Goal: Contribute content: Contribute content

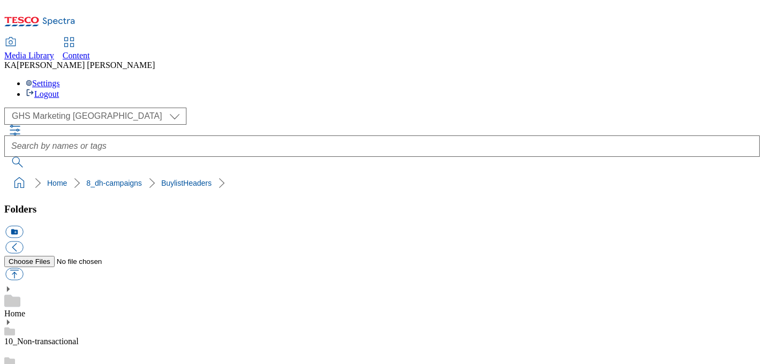
scroll to position [215, 0]
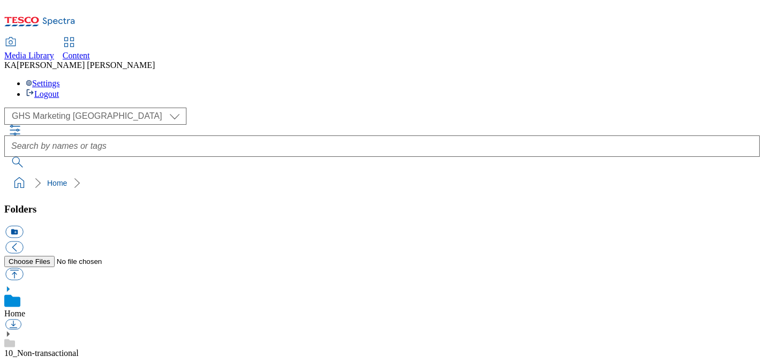
scroll to position [139, 0]
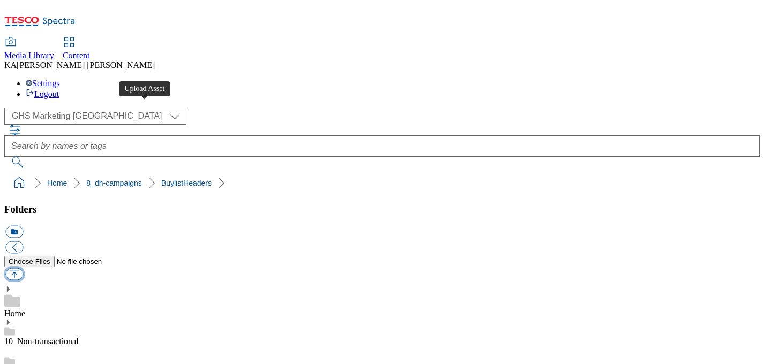
click at [23, 268] on button "button" at bounding box center [14, 274] width 18 height 12
type input "C:\fakepath\1758180452989-ad542128_Ben_Jerrys_Sundae_LegoBrand_H_1184x333_V1.jpg"
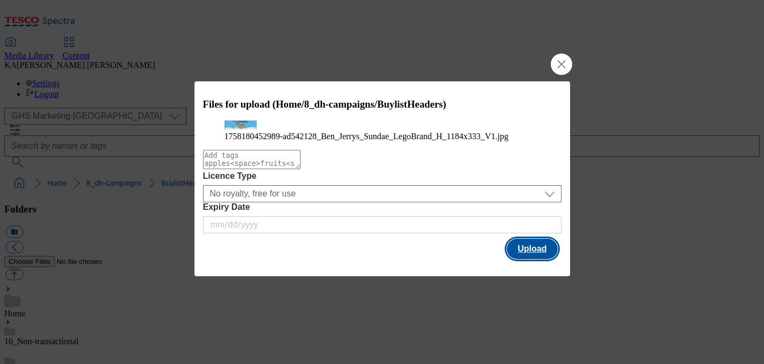
click at [525, 259] on button "Upload" at bounding box center [532, 249] width 50 height 20
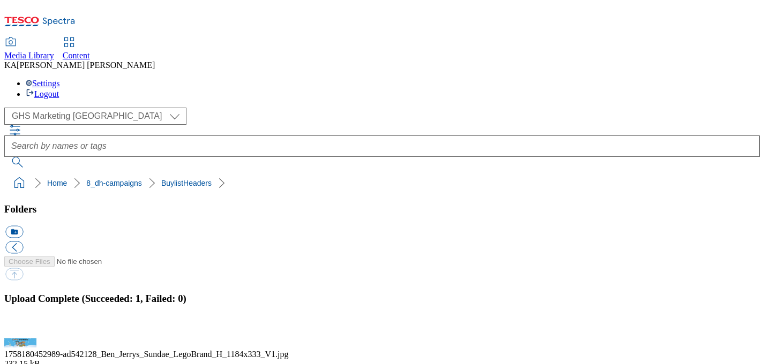
click at [21, 327] on button "button" at bounding box center [13, 332] width 16 height 10
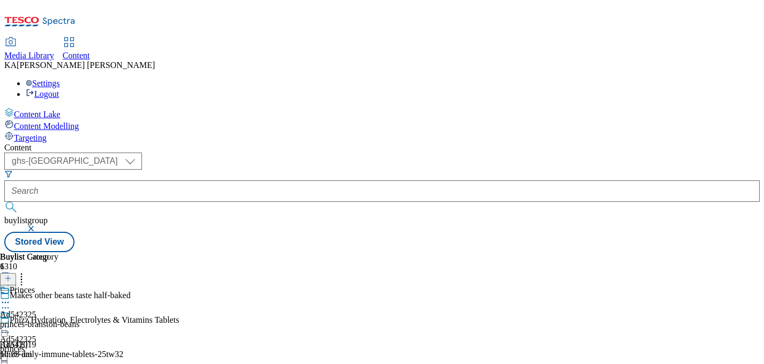
select select "ghs-[GEOGRAPHIC_DATA]"
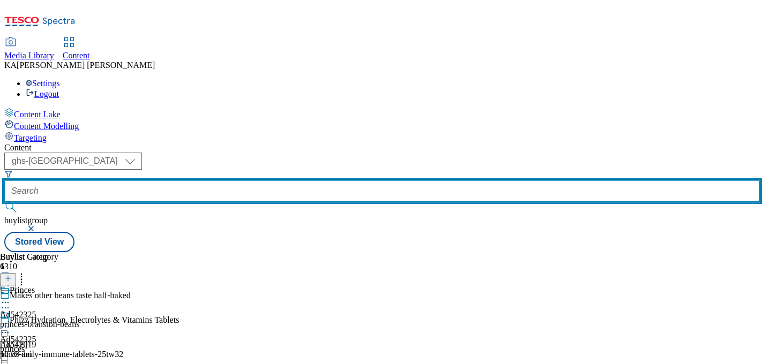
click at [256, 181] on input "text" at bounding box center [382, 191] width 756 height 21
paste input "ul-benjerrys-sundaes-25tw30"
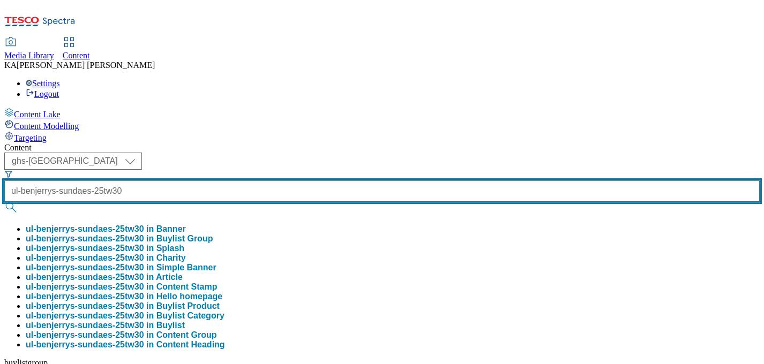
scroll to position [0, 22]
type input "ul-benjerrys-sundaes-25tw30"
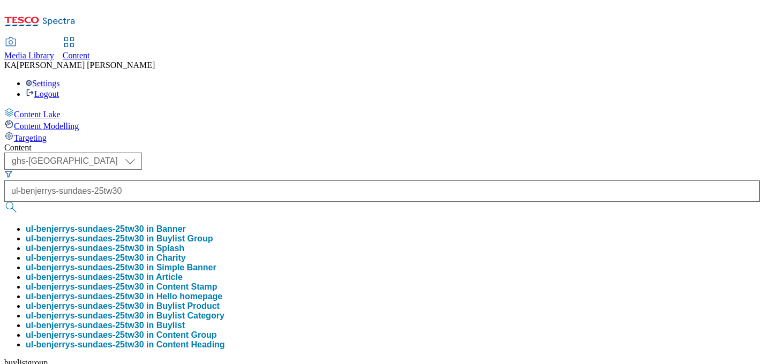
scroll to position [0, 0]
click at [213, 234] on button "ul-benjerrys-sundaes-25tw30 in Buylist Group" at bounding box center [119, 239] width 187 height 10
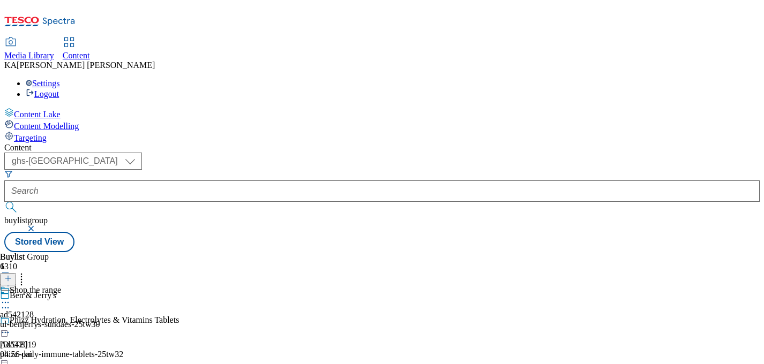
click at [11, 297] on icon at bounding box center [5, 302] width 11 height 11
click at [46, 322] on span "Edit" at bounding box center [39, 326] width 12 height 8
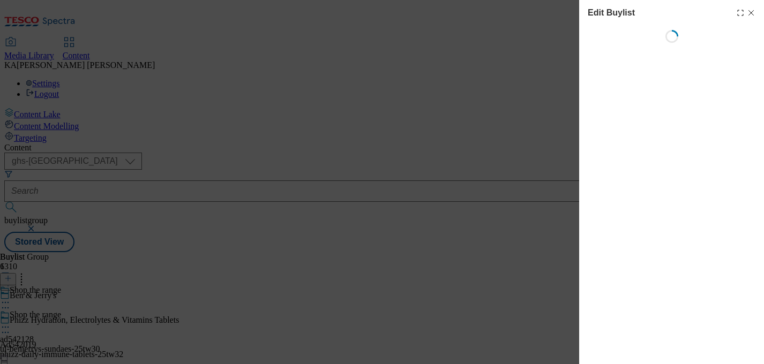
select select "tactical"
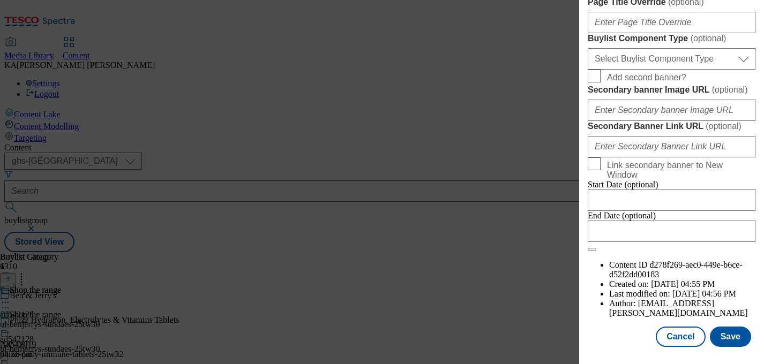
scroll to position [916, 0]
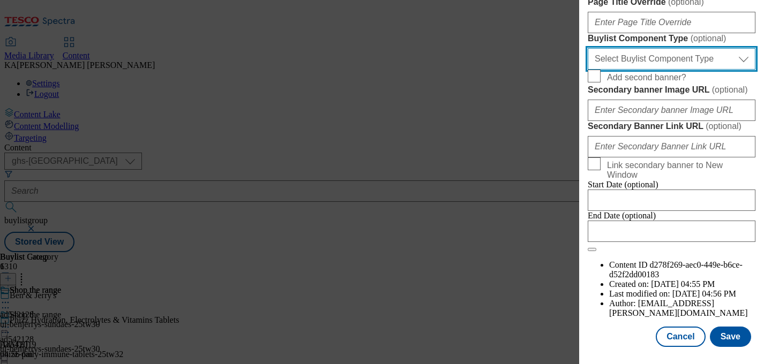
click at [614, 70] on select "Select Buylist Component Type Banner Competition Header Meal" at bounding box center [672, 58] width 168 height 21
select select "Banner"
click at [588, 70] on select "Select Buylist Component Type Banner Competition Header Meal" at bounding box center [672, 58] width 168 height 21
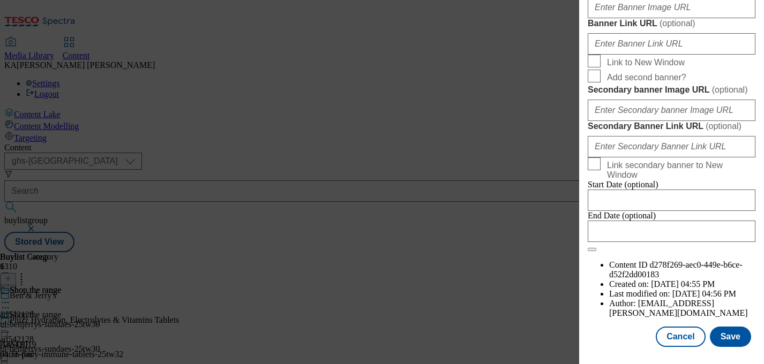
scroll to position [997, 0]
click at [614, 18] on input "Banner Image URL ( optional )" at bounding box center [672, 7] width 168 height 21
paste input "https://digitalcontent.api.tesco.com/v2/media/ghs-mktg/4058f8a7-6aca-43c9-bbb7-…"
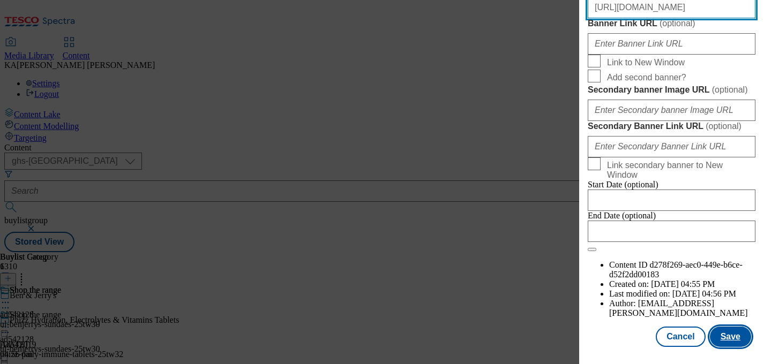
type input "https://digitalcontent.api.tesco.com/v2/media/ghs-mktg/4058f8a7-6aca-43c9-bbb7-…"
click at [733, 334] on button "Save" at bounding box center [730, 337] width 41 height 20
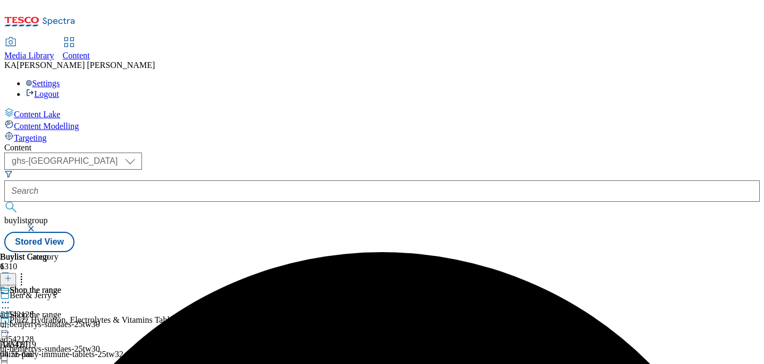
click at [11, 322] on icon at bounding box center [5, 327] width 11 height 11
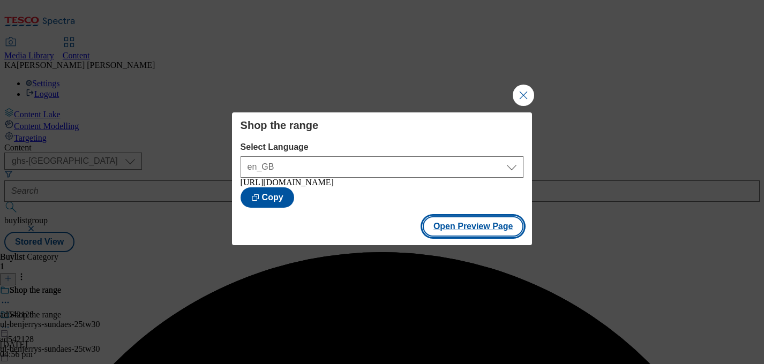
click at [450, 236] on button "Open Preview Page" at bounding box center [473, 226] width 101 height 20
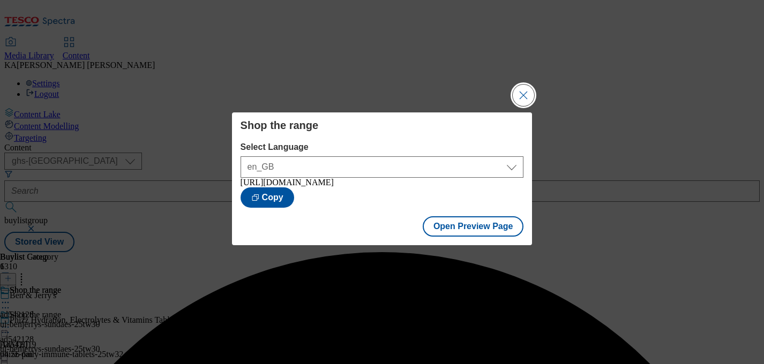
click at [521, 88] on button "Close Modal" at bounding box center [523, 95] width 21 height 21
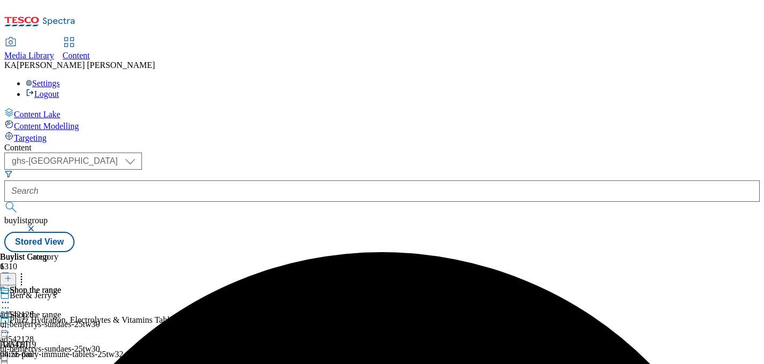
click at [11, 322] on icon at bounding box center [5, 327] width 11 height 11
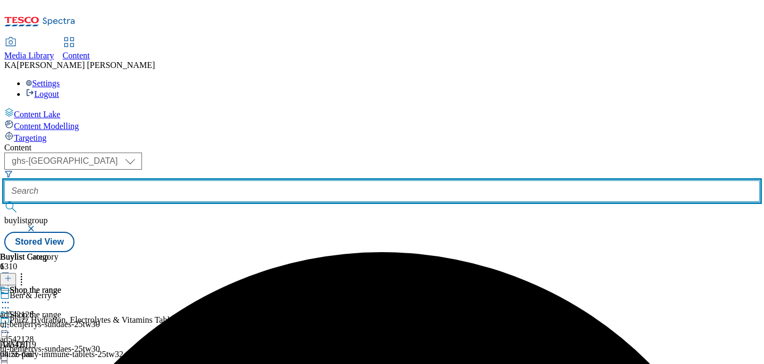
click at [255, 181] on input "text" at bounding box center [382, 191] width 756 height 21
paste input "danone-get-pro-25tw31"
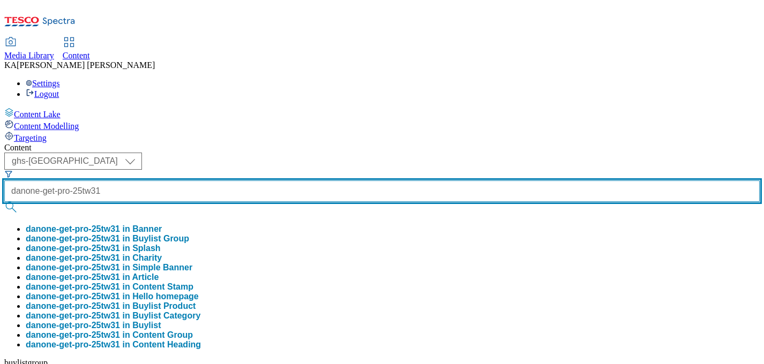
scroll to position [0, 2]
type input "danone-get-pro-25tw31"
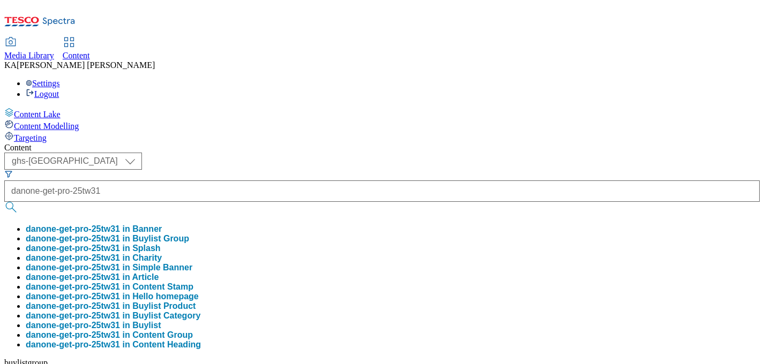
scroll to position [0, 0]
click at [189, 234] on button "danone-get-pro-25tw31 in Buylist Group" at bounding box center [107, 239] width 163 height 10
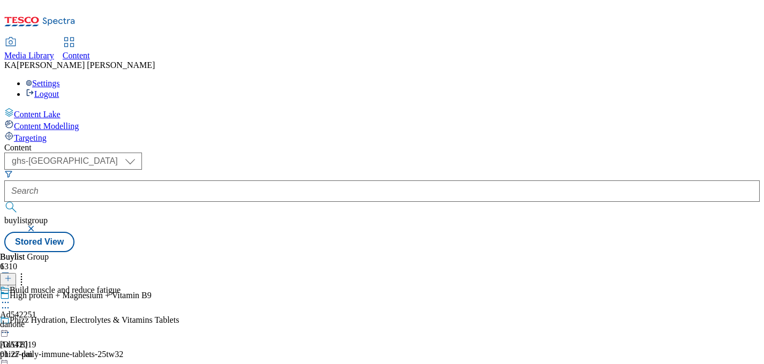
click at [11, 297] on icon at bounding box center [5, 302] width 11 height 11
click at [46, 322] on span "Edit" at bounding box center [39, 326] width 12 height 8
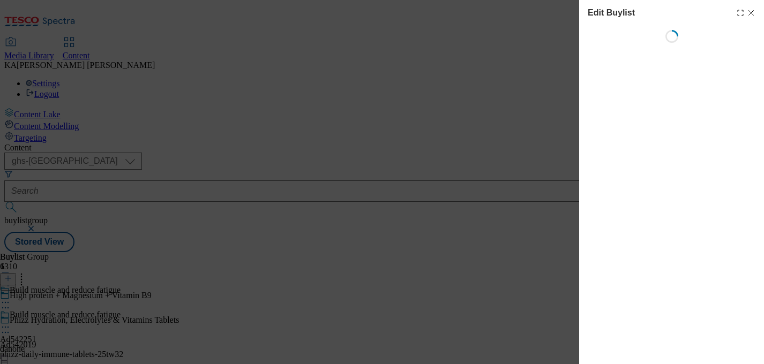
select select "tactical"
select select "supplier funded short term 1-3 weeks"
select select "Banner"
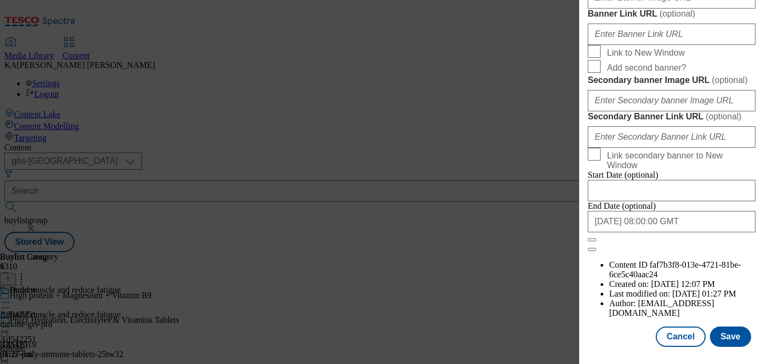
scroll to position [1046, 0]
paste input "https://digitalcontent.api.tesco.com/v2/media/ghs-mktg/2cad719d-f554-44d1-93a3-…"
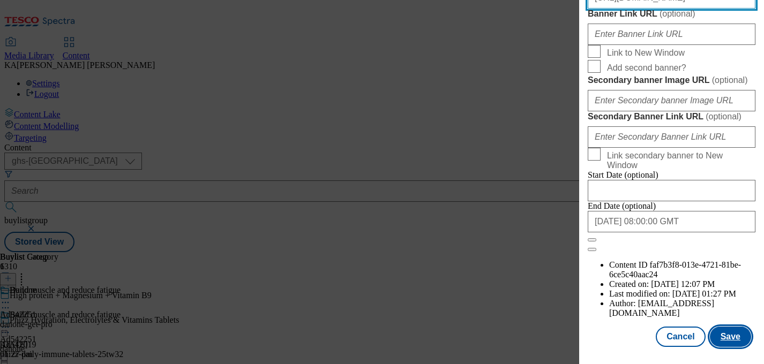
type input "https://digitalcontent.api.tesco.com/v2/media/ghs-mktg/2cad719d-f554-44d1-93a3-…"
click at [725, 340] on button "Save" at bounding box center [730, 337] width 41 height 20
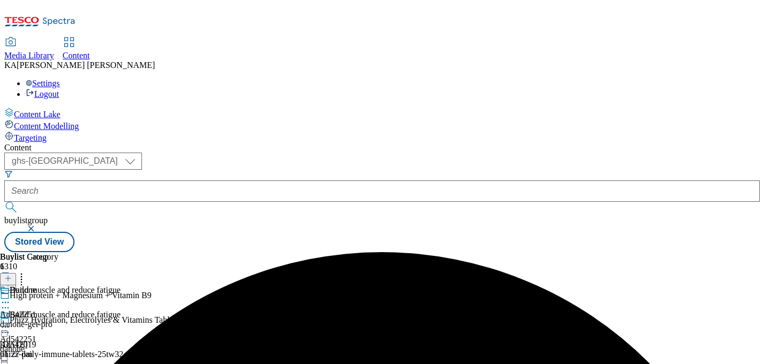
click at [11, 322] on icon at bounding box center [5, 327] width 11 height 11
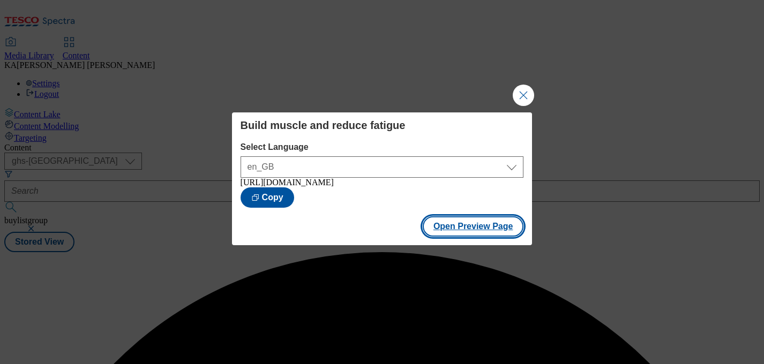
click at [443, 234] on button "Open Preview Page" at bounding box center [473, 226] width 101 height 20
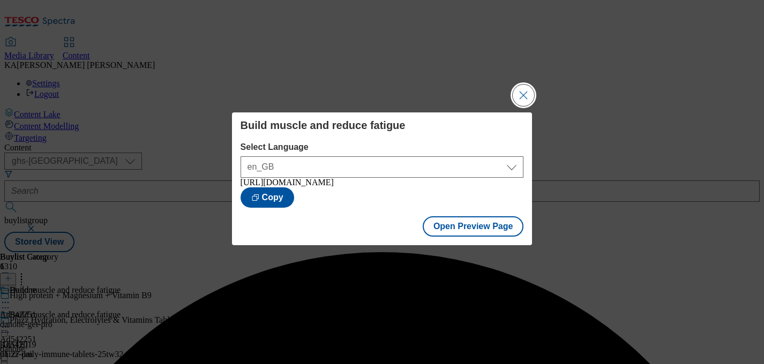
click at [526, 94] on button "Close Modal" at bounding box center [523, 95] width 21 height 21
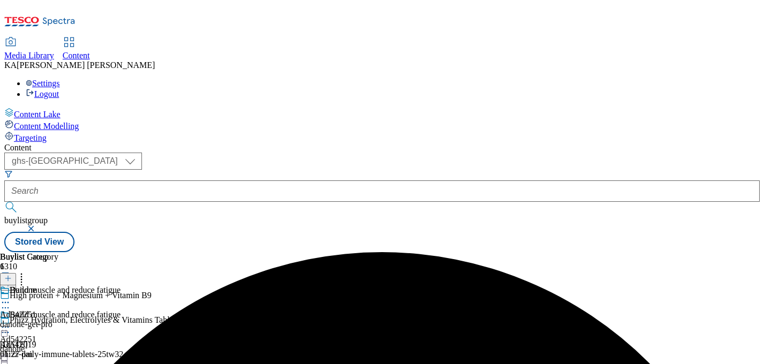
click at [121, 310] on div "Build muscle and reduce fatigue Ad542251 danone 22 Sept 2025 04:23 pm" at bounding box center [60, 347] width 121 height 74
click at [11, 322] on icon at bounding box center [5, 327] width 11 height 11
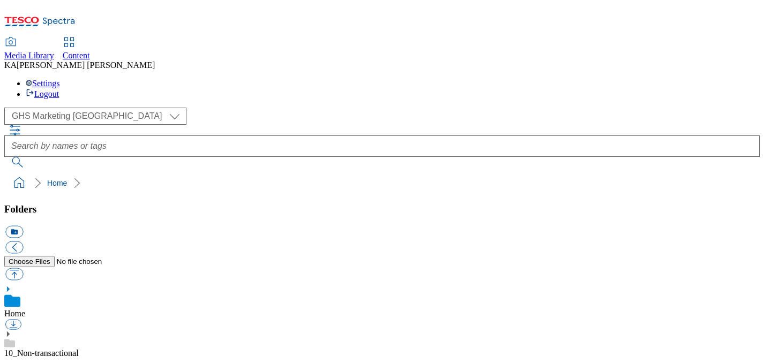
scroll to position [204, 0]
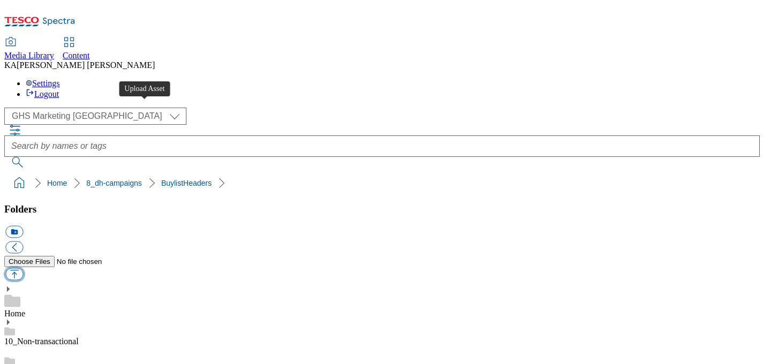
click at [23, 268] on button "button" at bounding box center [14, 274] width 18 height 12
type input "C:\fakepath\1758206248838-ad542251_GetPro_LegoBrand_H_1184x333_V2.jpg"
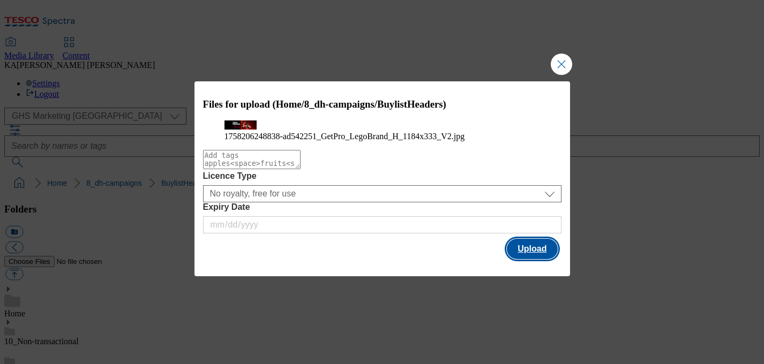
click at [525, 259] on button "Upload" at bounding box center [532, 249] width 50 height 20
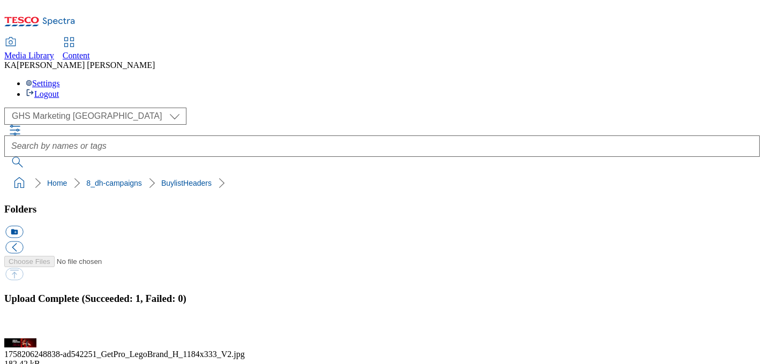
click at [21, 327] on button "button" at bounding box center [13, 332] width 16 height 10
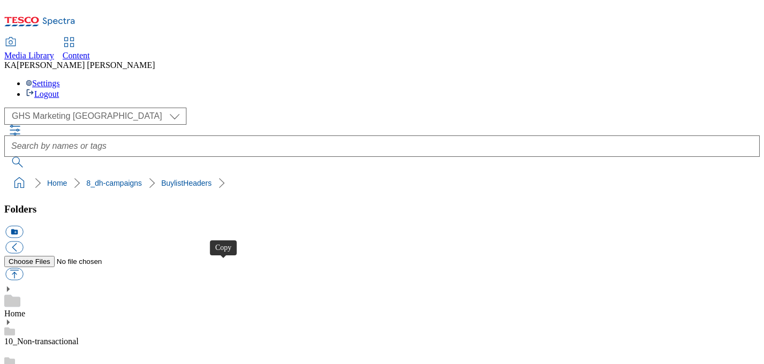
click at [23, 268] on button "button" at bounding box center [14, 274] width 18 height 12
type input "C:\fakepath\1758205513902-ad542251_GetPro_LegoBrand_2560x320_V2.jpg"
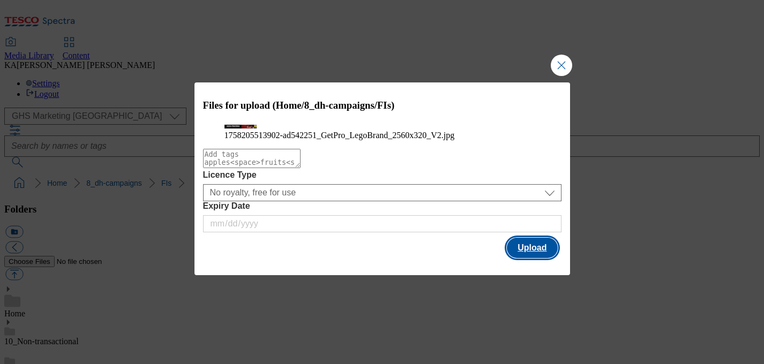
click at [540, 258] on button "Upload" at bounding box center [532, 248] width 50 height 20
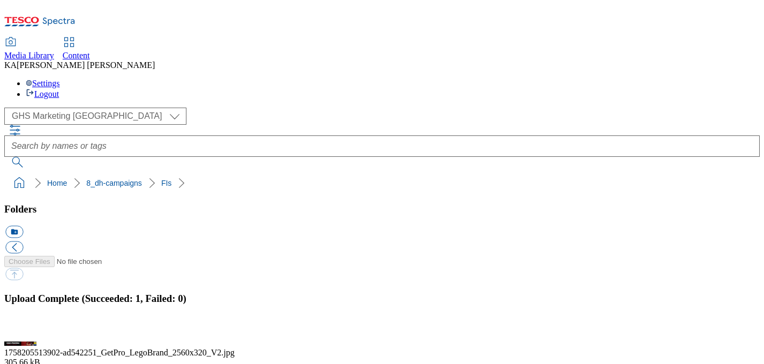
click at [21, 327] on button "button" at bounding box center [13, 332] width 16 height 10
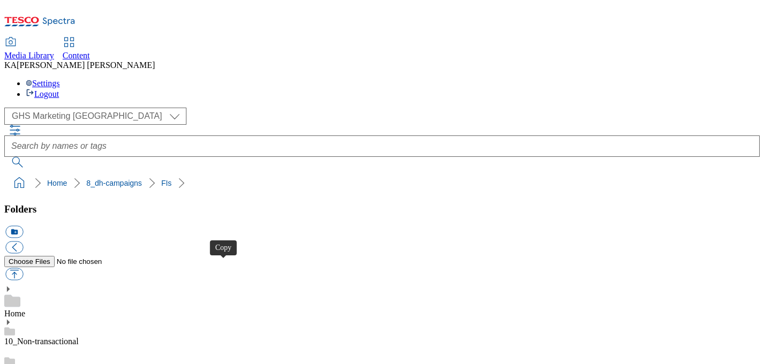
click at [23, 268] on button "button" at bounding box center [14, 274] width 18 height 12
type input "C:\fakepath\1757513948052-ad541981_Petits_Filous_Legobrand_H_1184X333_V1.jpg"
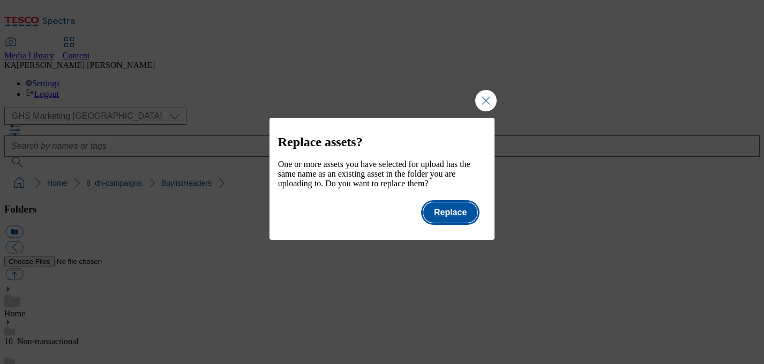
click at [460, 220] on button "Replace" at bounding box center [450, 213] width 54 height 20
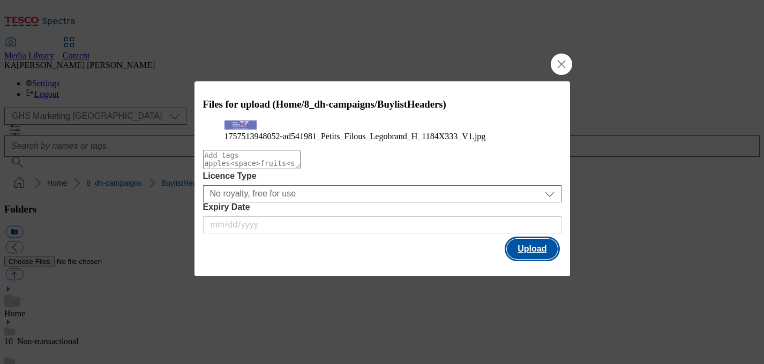
click at [520, 259] on button "Upload" at bounding box center [532, 249] width 50 height 20
